Goal: Navigation & Orientation: Find specific page/section

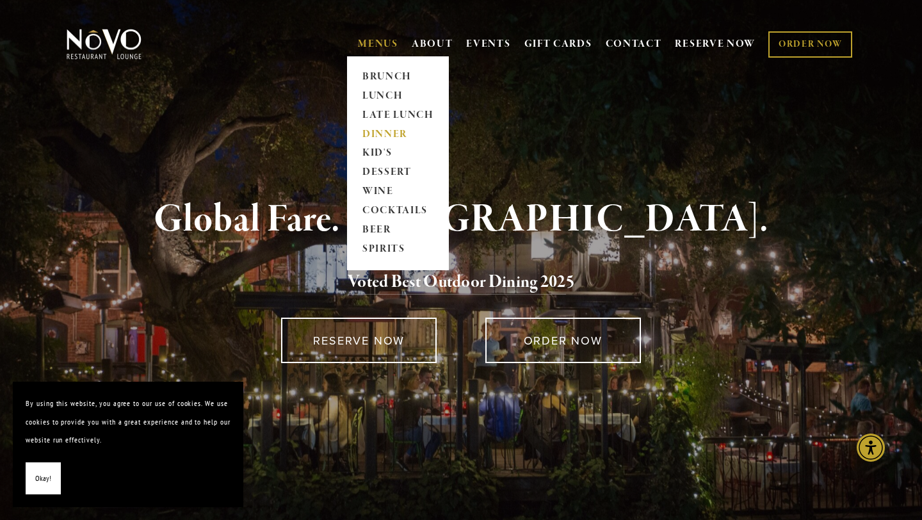
click at [379, 132] on link "DINNER" at bounding box center [398, 134] width 80 height 19
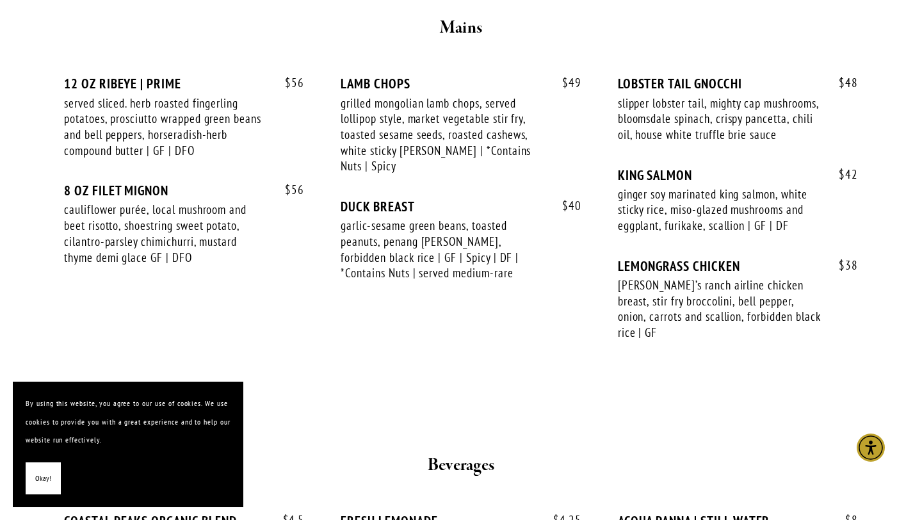
scroll to position [2403, 0]
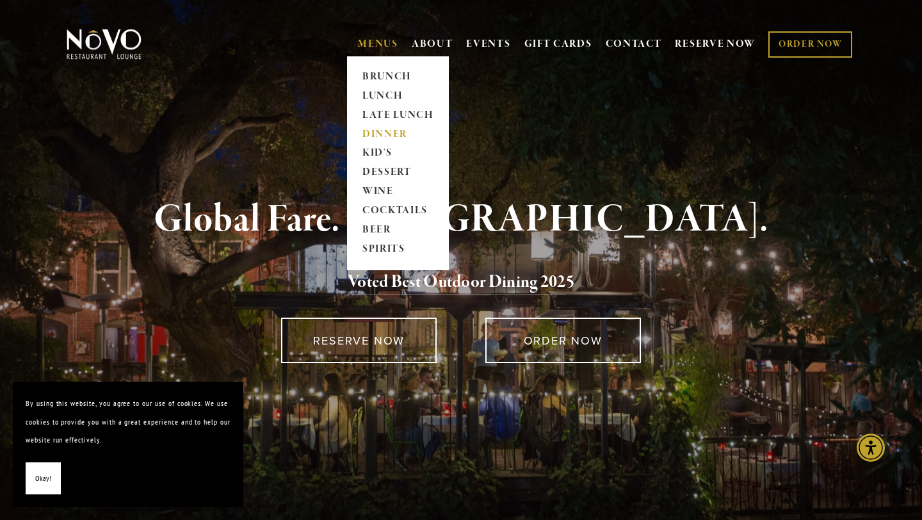
click at [380, 132] on link "DINNER" at bounding box center [398, 134] width 80 height 19
